Goal: Use online tool/utility

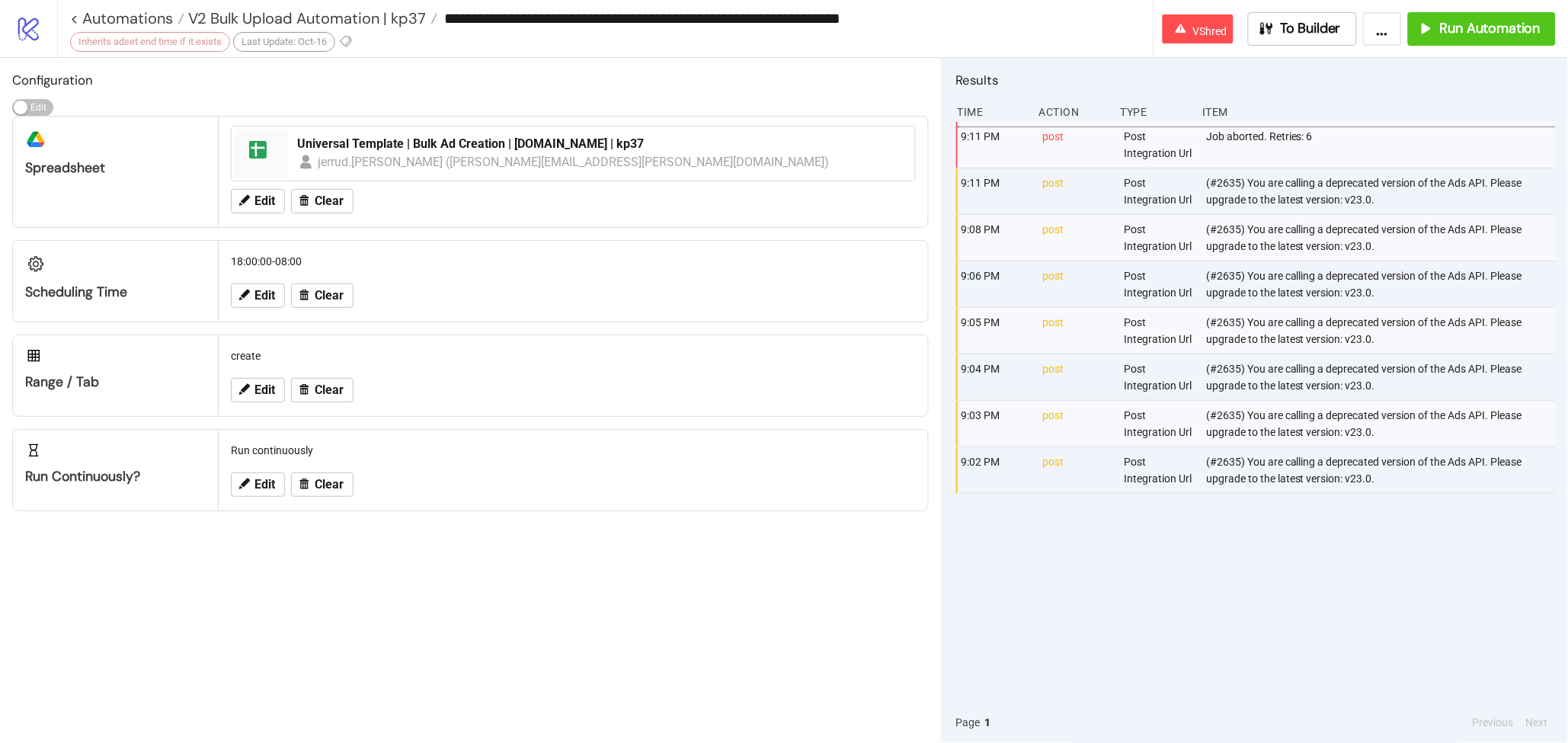
click at [667, 648] on div "Configuration Edit Edit platform/google_drive Spreadsheet spreadsheet Universal…" at bounding box center [471, 400] width 941 height 685
click at [1322, 41] on button "To Builder" at bounding box center [1303, 29] width 110 height 34
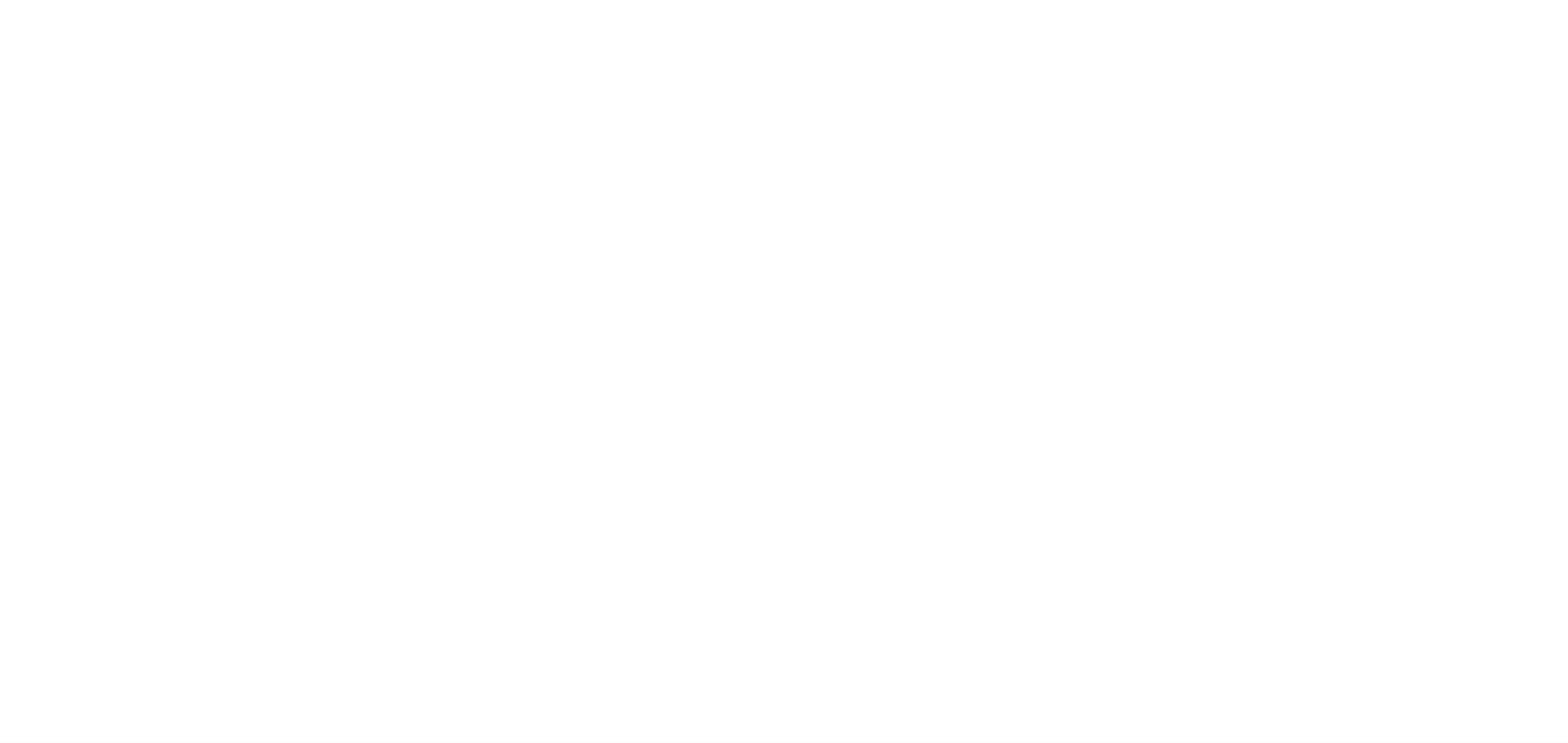
click at [1322, 41] on div at bounding box center [784, 372] width 1568 height 743
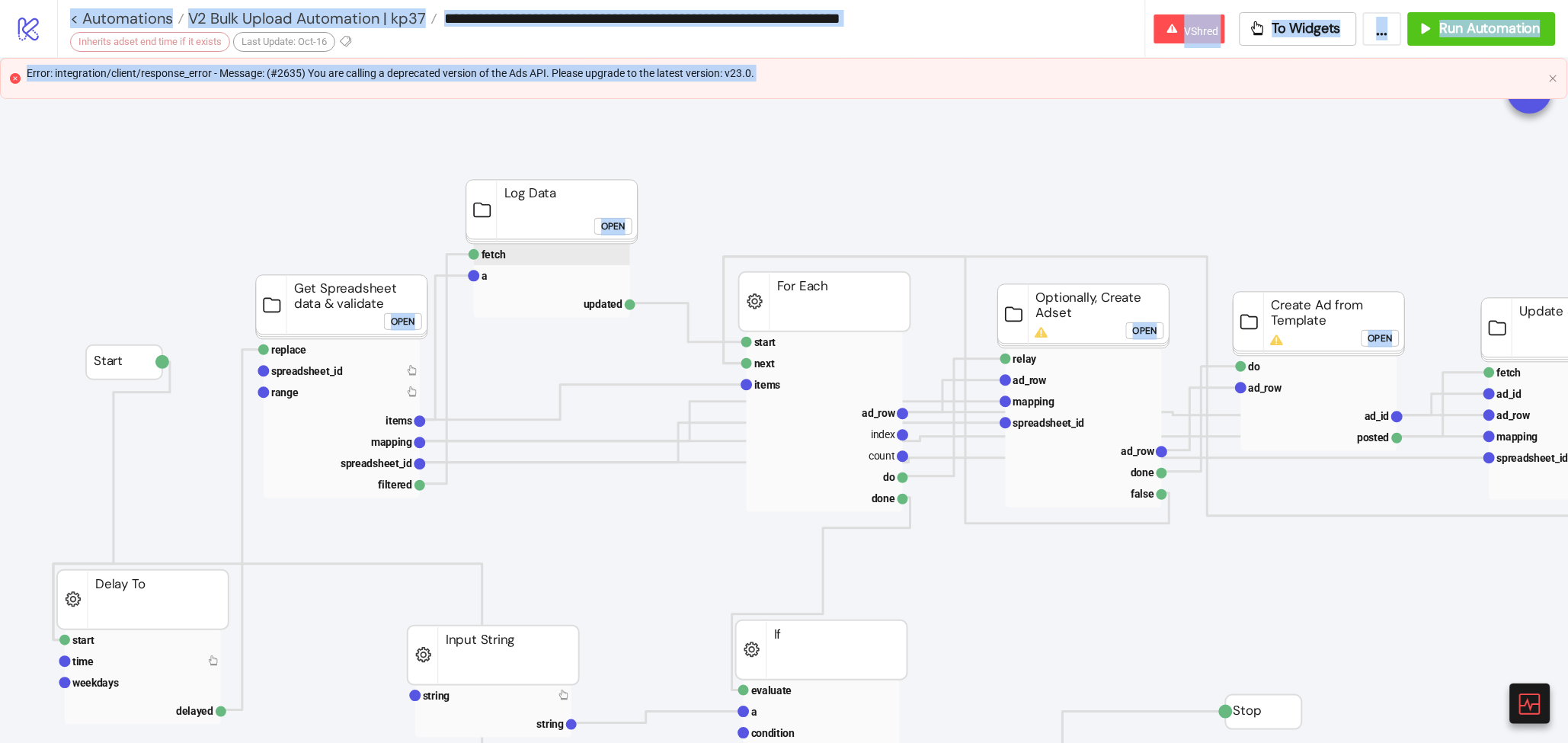
scroll to position [36, 23]
